Goal: Communication & Community: Ask a question

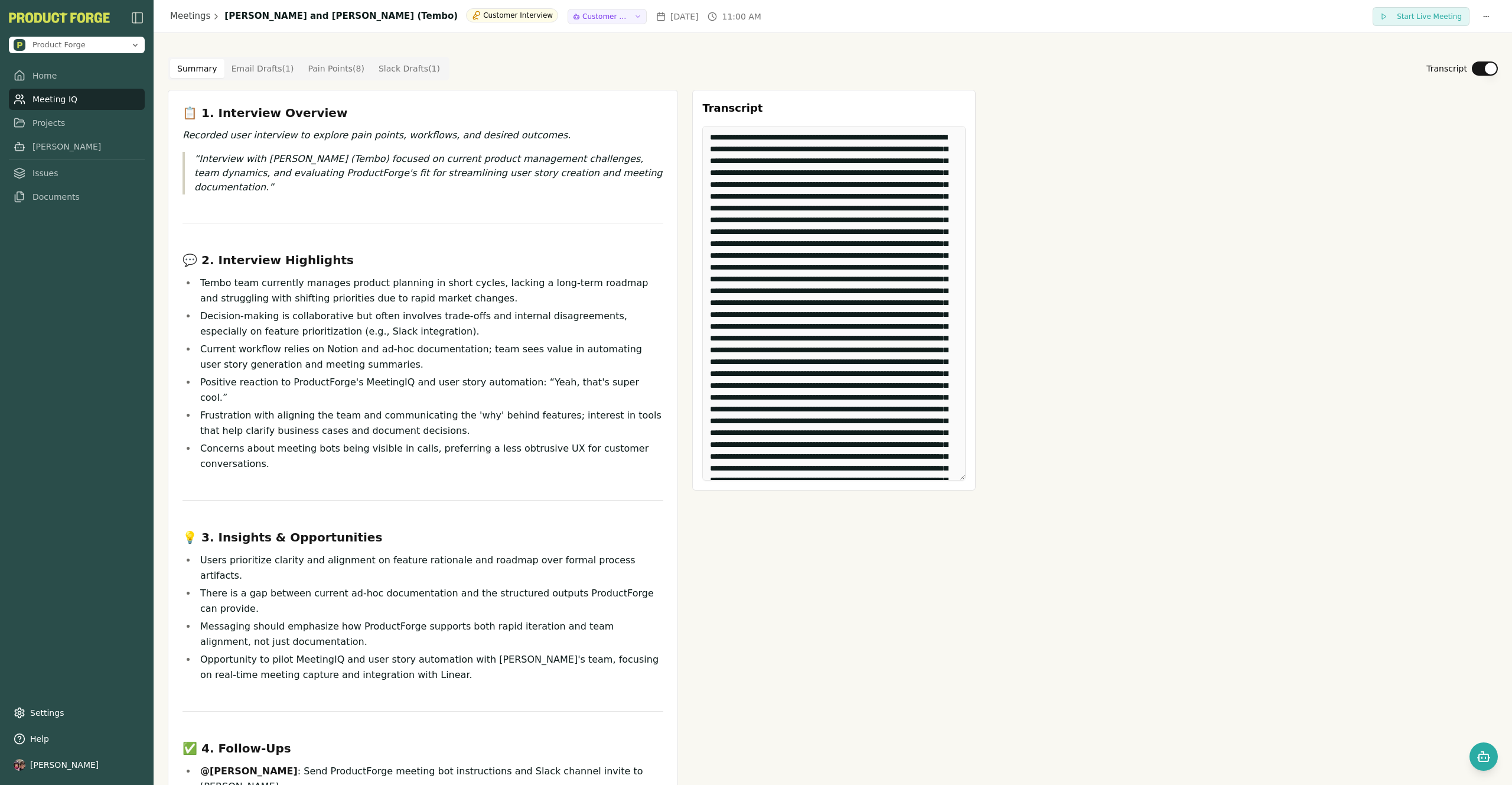
scroll to position [5648, 0]
click at [40, 153] on link "[PERSON_NAME]" at bounding box center [76, 146] width 135 height 22
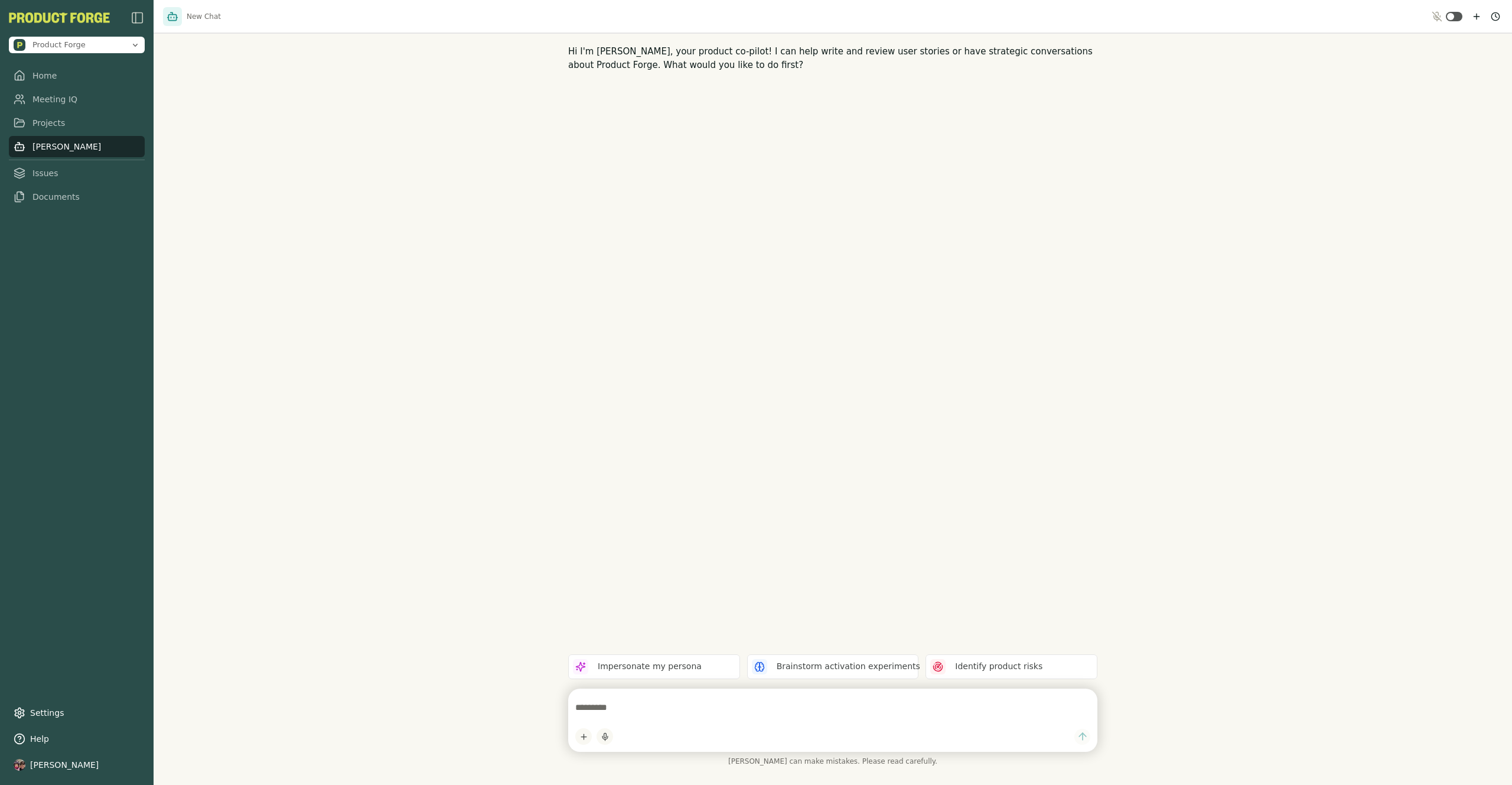
click at [768, 702] on textarea at bounding box center [833, 707] width 515 height 23
type textarea "**********"
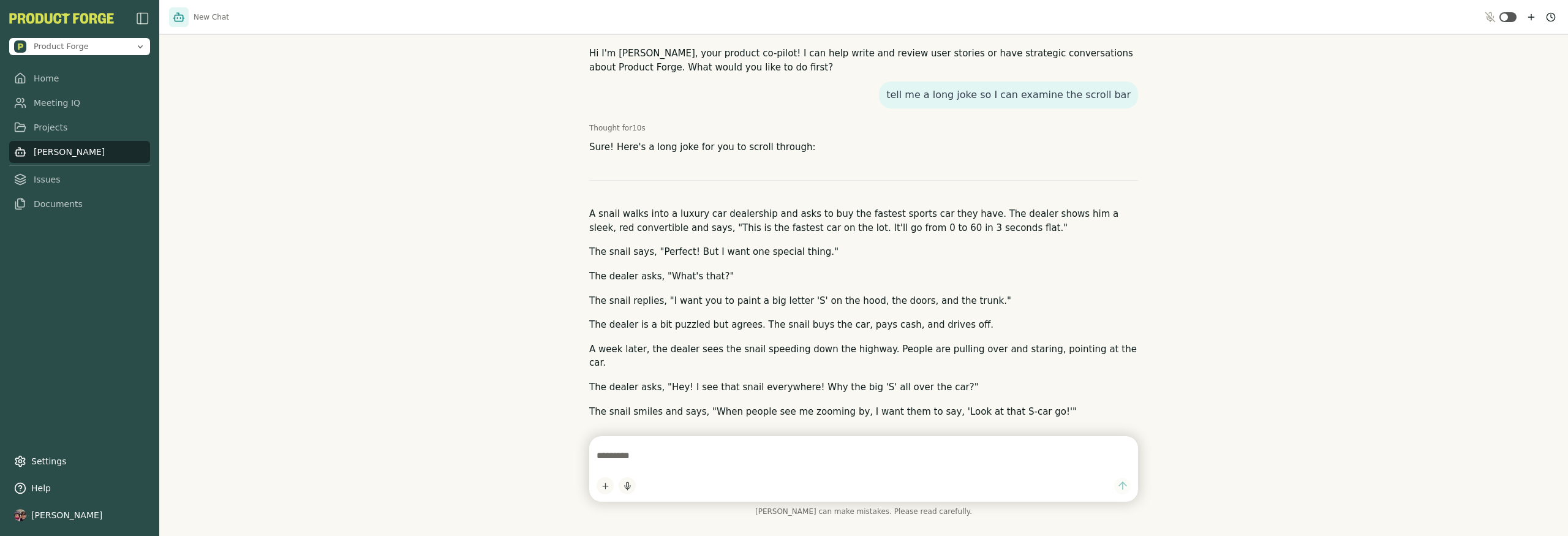
scroll to position [84, 0]
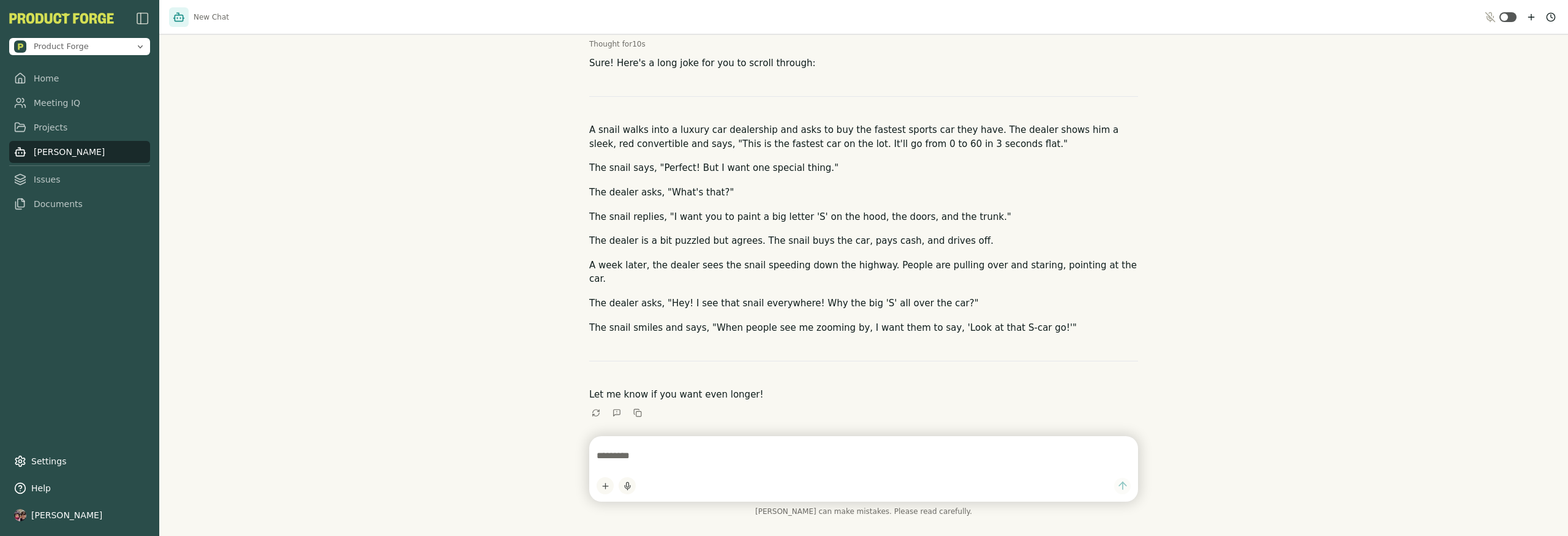
click at [644, 459] on textarea at bounding box center [864, 456] width 534 height 24
